Goal: Navigation & Orientation: Find specific page/section

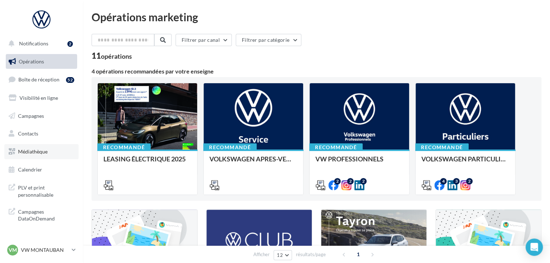
click at [37, 152] on span "Médiathèque" at bounding box center [33, 151] width 30 height 6
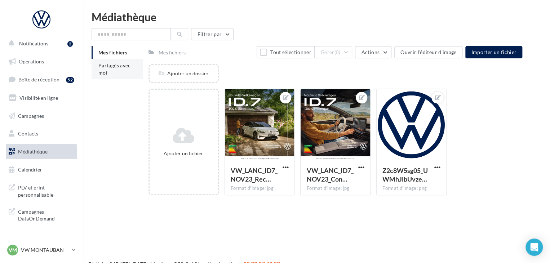
click at [125, 64] on span "Partagés avec moi" at bounding box center [114, 68] width 32 height 13
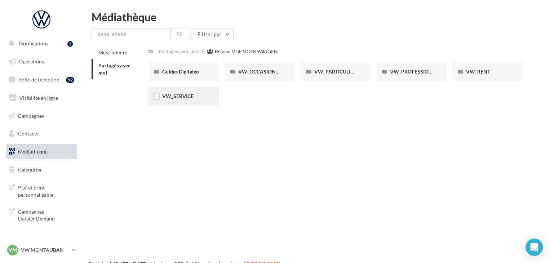
click at [204, 104] on div "VW_SERVICE" at bounding box center [183, 96] width 70 height 19
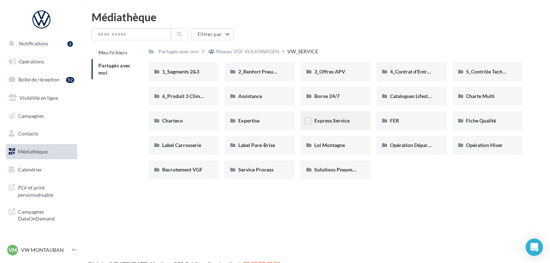
click at [332, 126] on div "Express Service" at bounding box center [335, 120] width 70 height 19
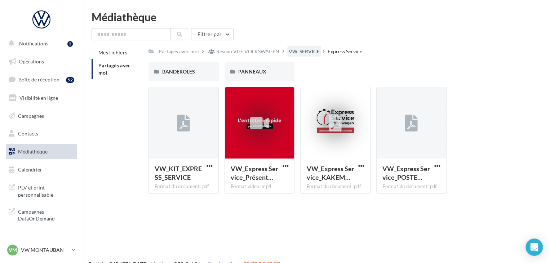
click at [301, 51] on div "VW_SERVICE" at bounding box center [303, 51] width 31 height 7
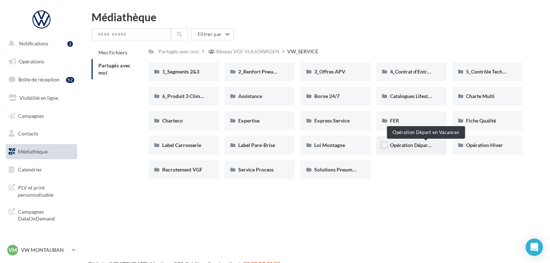
click at [416, 144] on span "Opération Départ en Vacances" at bounding box center [424, 145] width 68 height 6
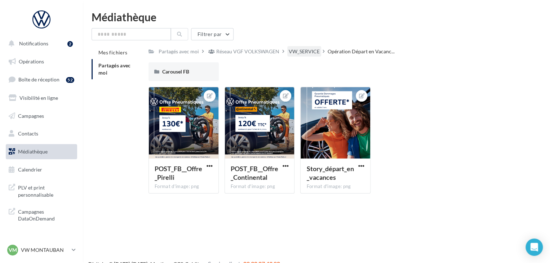
click at [311, 46] on div "VW_SERVICE" at bounding box center [304, 51] width 34 height 10
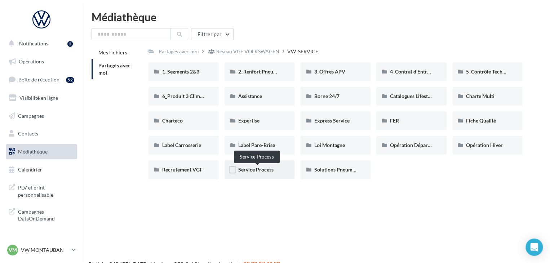
click at [269, 170] on span "Service Process" at bounding box center [255, 169] width 35 height 6
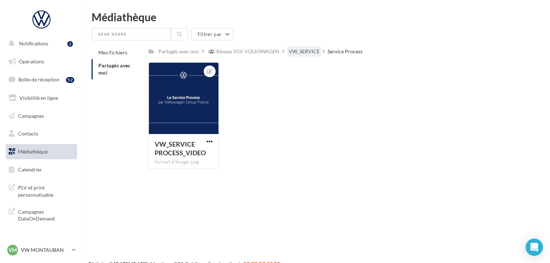
click at [293, 50] on div "VW_SERVICE" at bounding box center [303, 51] width 31 height 7
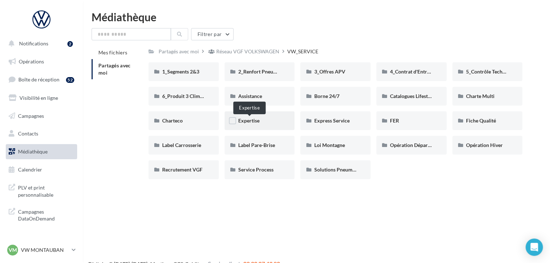
click at [249, 123] on span "Expertise" at bounding box center [248, 120] width 21 height 6
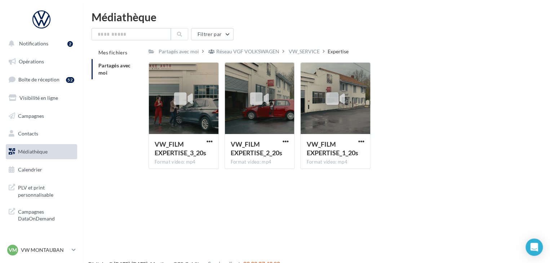
click at [302, 54] on div "VW_SERVICE" at bounding box center [303, 51] width 31 height 7
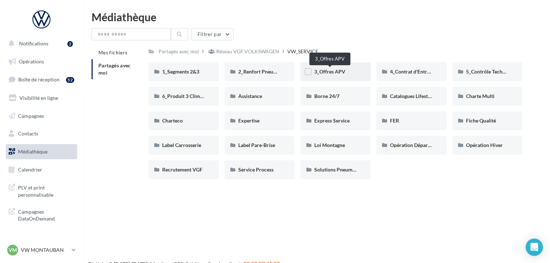
click at [326, 74] on span "3_Offres APV" at bounding box center [329, 71] width 31 height 6
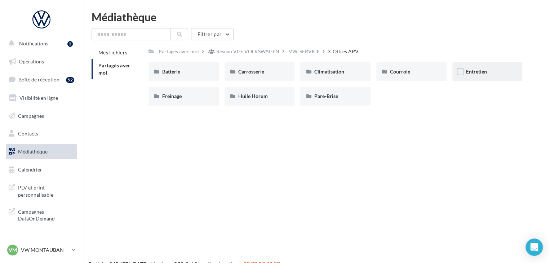
click at [489, 71] on div "Entretien" at bounding box center [487, 71] width 43 height 7
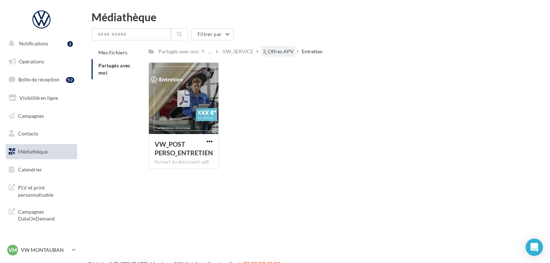
click at [284, 52] on div "3_Offres APV" at bounding box center [278, 51] width 31 height 7
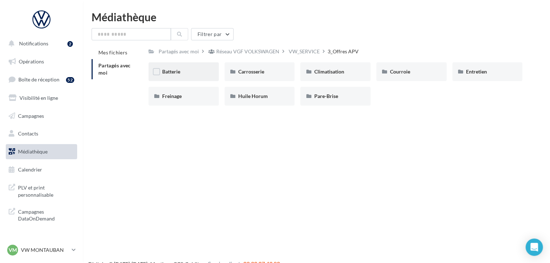
click at [196, 78] on div "Batterie" at bounding box center [183, 71] width 70 height 19
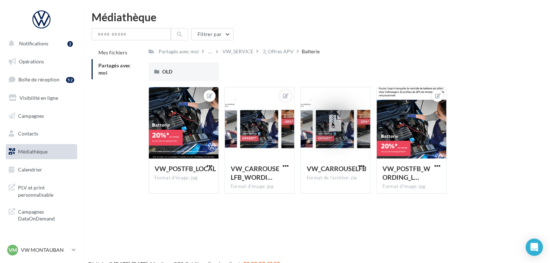
click at [282, 57] on div "Partagés avec moi ... VW_SERVICE 3_Offres APV Batterie Rs Partagé par Réseau VG…" at bounding box center [334, 122] width 373 height 153
click at [285, 52] on div "3_Offres APV" at bounding box center [278, 51] width 31 height 7
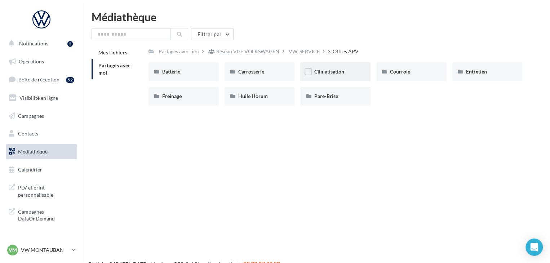
click at [349, 74] on div "Climatisation" at bounding box center [335, 71] width 43 height 7
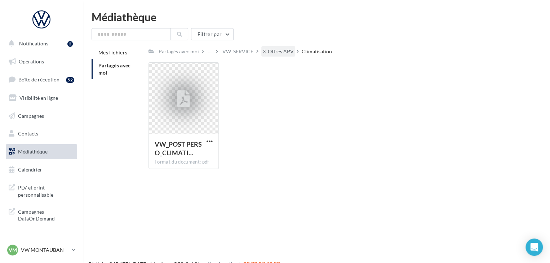
click at [281, 49] on div "3_Offres APV" at bounding box center [278, 51] width 31 height 7
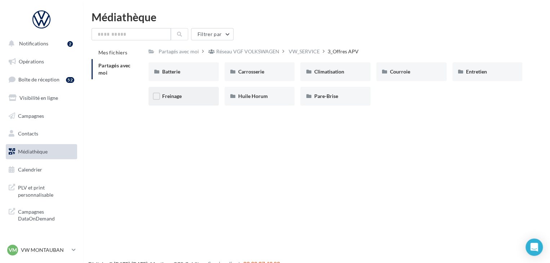
click at [192, 97] on div "Freinage" at bounding box center [183, 96] width 43 height 7
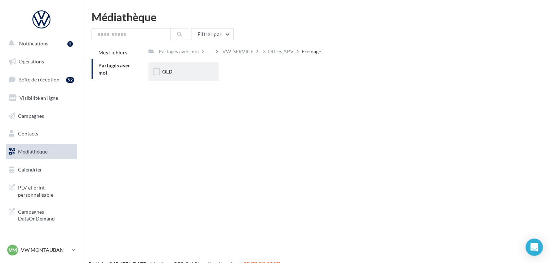
click at [195, 68] on div "OLD" at bounding box center [183, 71] width 43 height 7
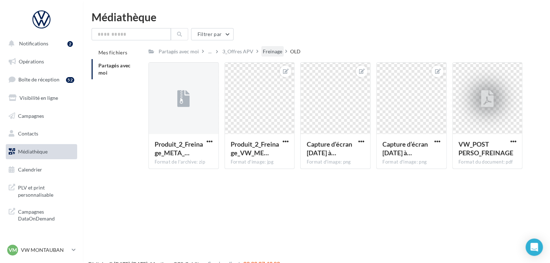
click at [275, 52] on div "Freinage" at bounding box center [272, 51] width 19 height 7
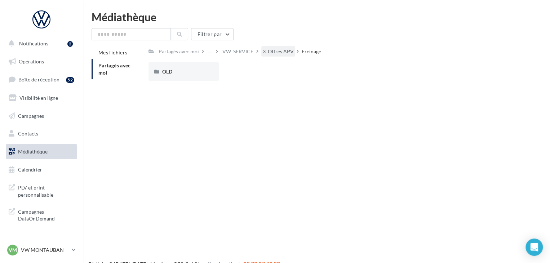
click at [281, 52] on div "3_Offres APV" at bounding box center [278, 51] width 31 height 7
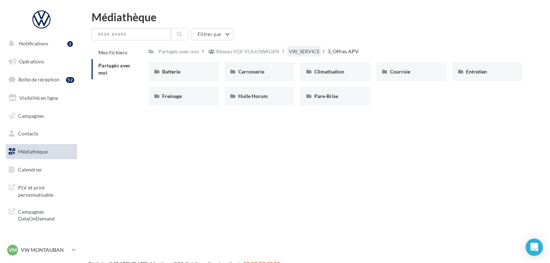
click at [301, 52] on div "VW_SERVICE" at bounding box center [303, 51] width 31 height 7
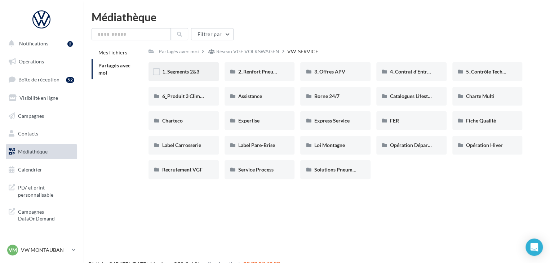
click at [198, 66] on div "1_Segments 2&3" at bounding box center [183, 71] width 70 height 19
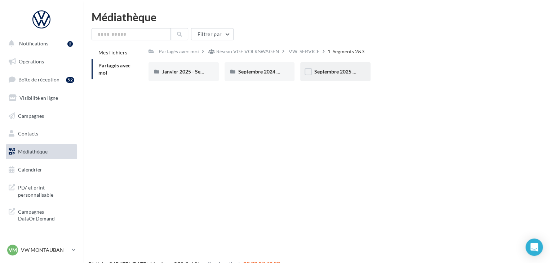
click at [331, 74] on span "Septembre 2025 - Segments 2&3" at bounding box center [350, 71] width 73 height 6
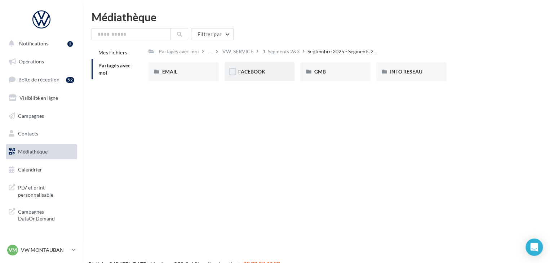
click at [254, 78] on div "FACEBOOK" at bounding box center [259, 71] width 70 height 19
